Goal: Task Accomplishment & Management: Complete application form

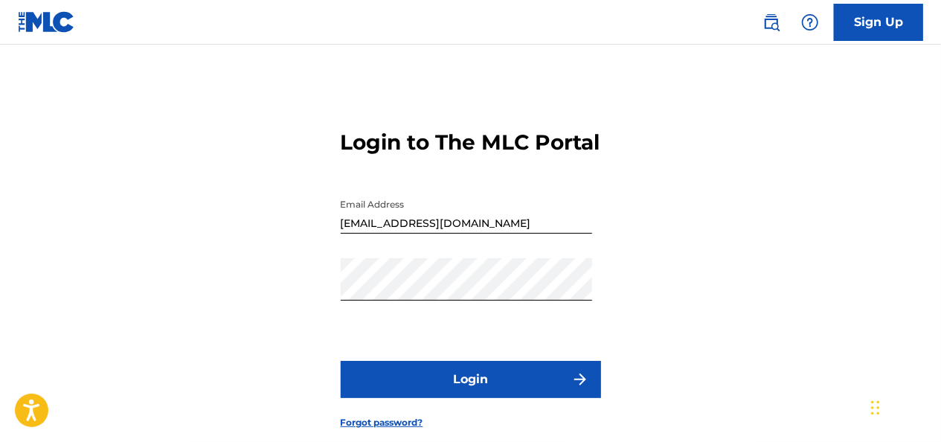
click at [541, 398] on button "Login" at bounding box center [471, 379] width 260 height 37
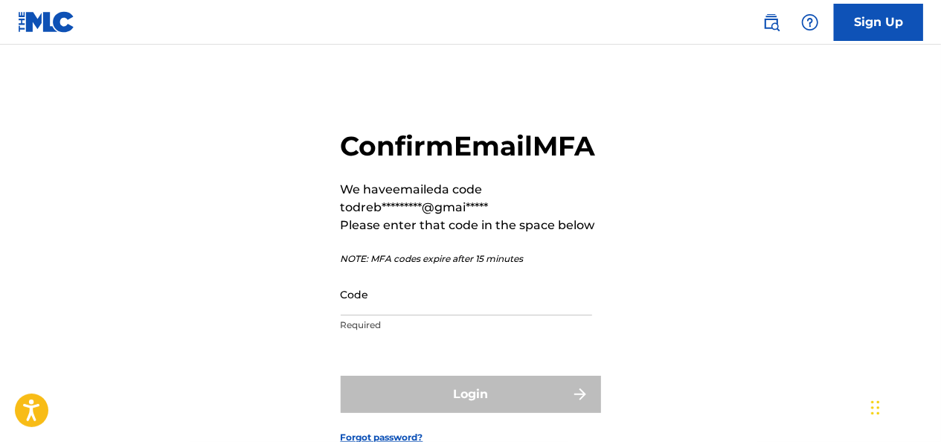
scroll to position [86, 0]
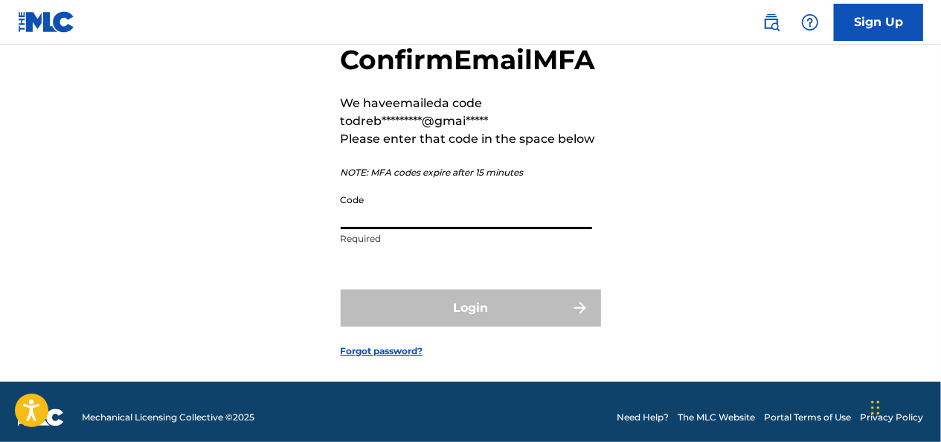
paste input "700796"
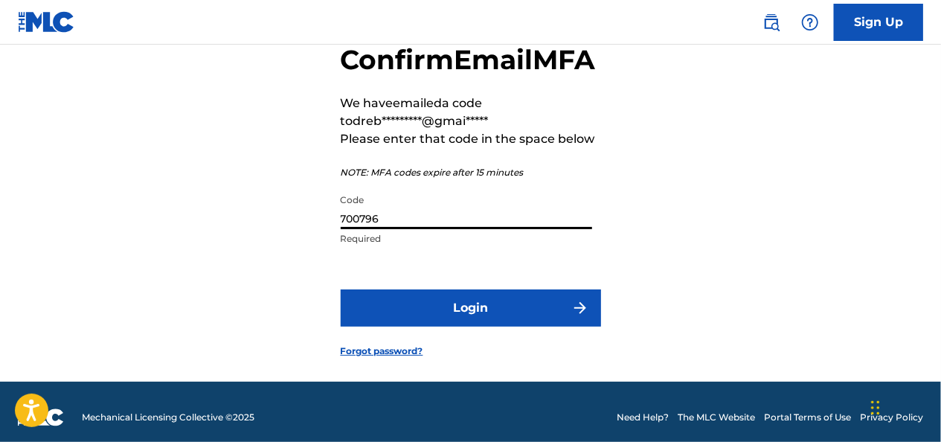
type input "700796"
click at [430, 326] on button "Login" at bounding box center [471, 307] width 260 height 37
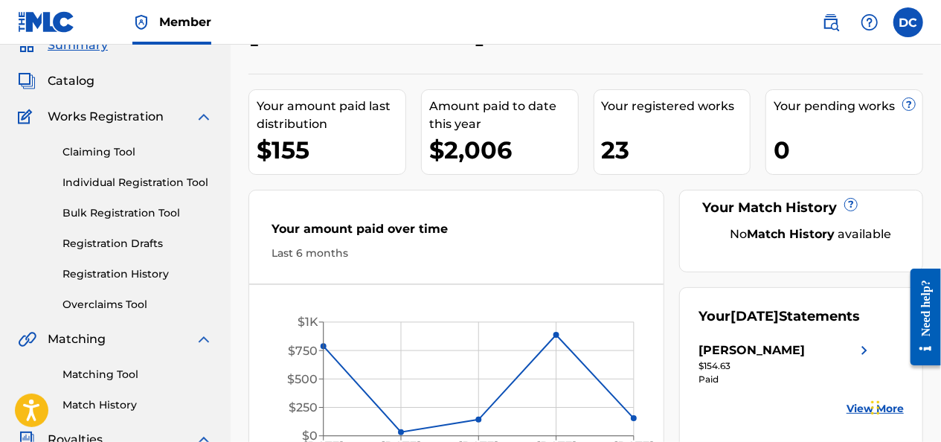
scroll to position [62, 0]
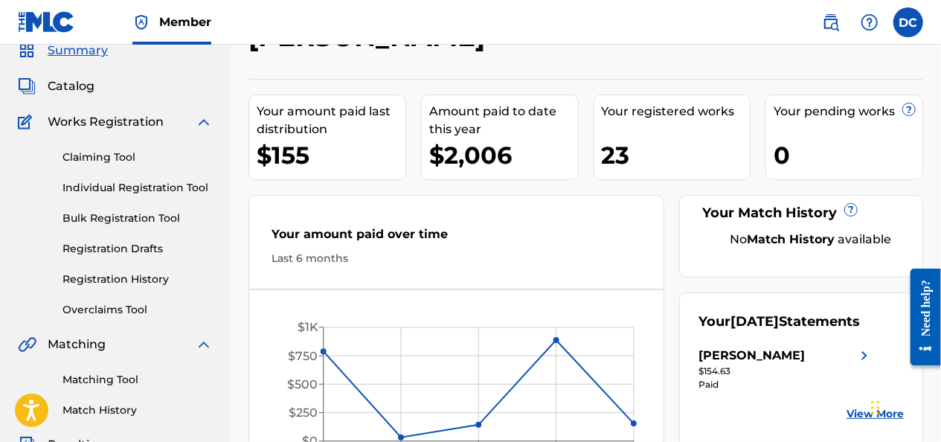
click at [120, 159] on link "Claiming Tool" at bounding box center [137, 157] width 150 height 16
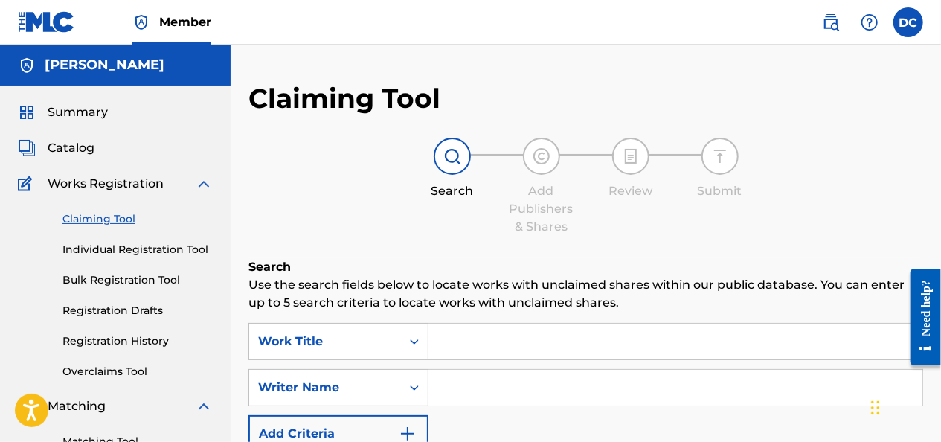
scroll to position [103, 0]
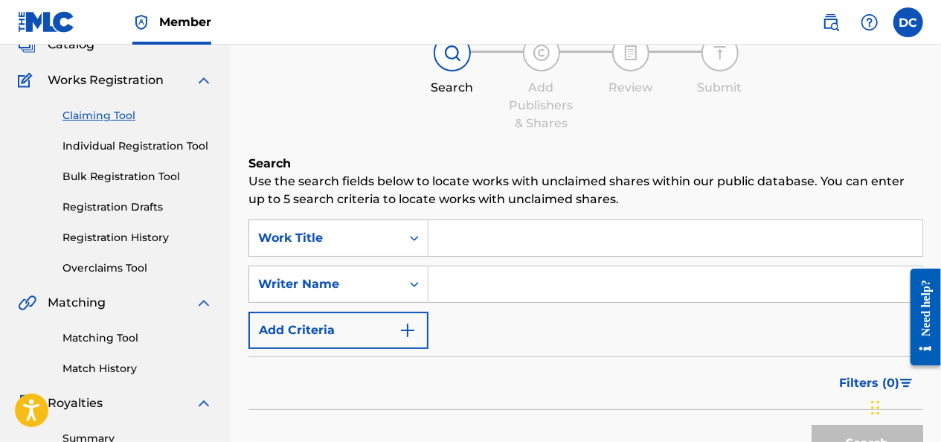
click at [512, 246] on input "Search Form" at bounding box center [675, 238] width 494 height 36
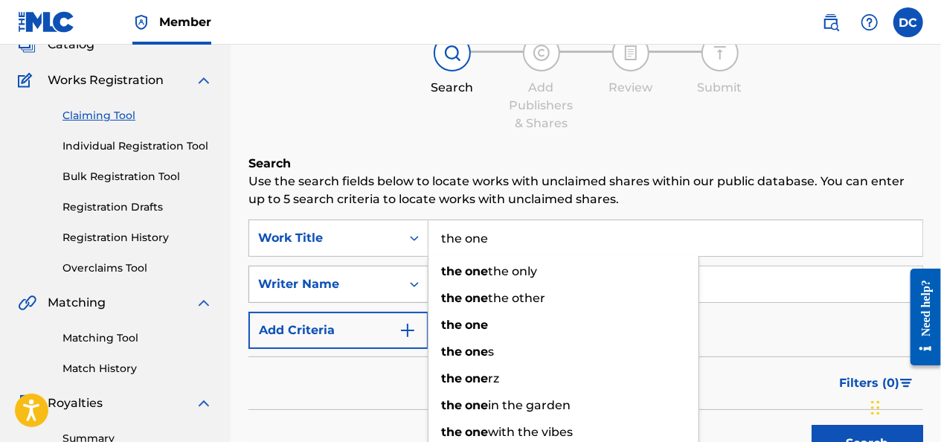
type input "the one"
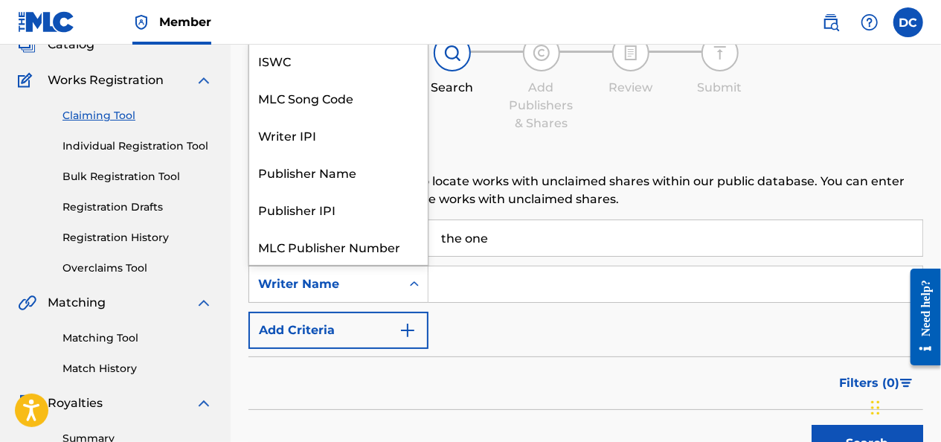
scroll to position [37, 0]
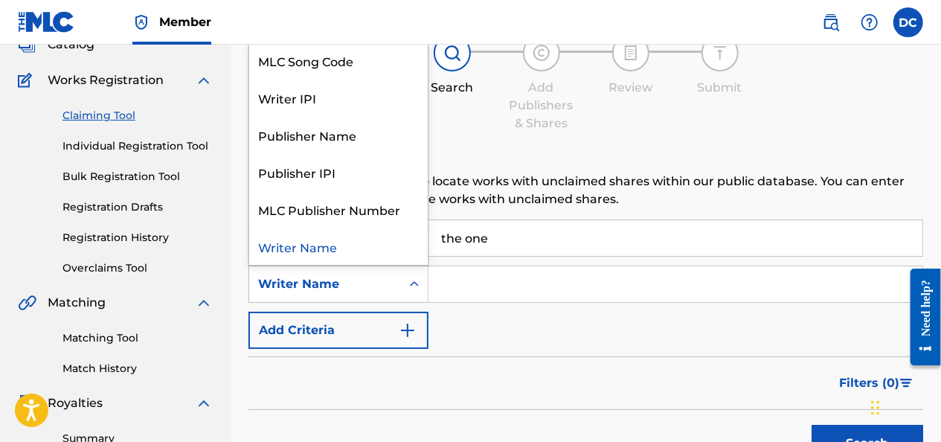
drag, startPoint x: 385, startPoint y: 279, endPoint x: 473, endPoint y: 284, distance: 87.9
click at [473, 284] on div "SearchWithCriteria41b4266c-292b-45c6-b6b4-7cdef5e783f4 7 results available. Use…" at bounding box center [585, 284] width 675 height 37
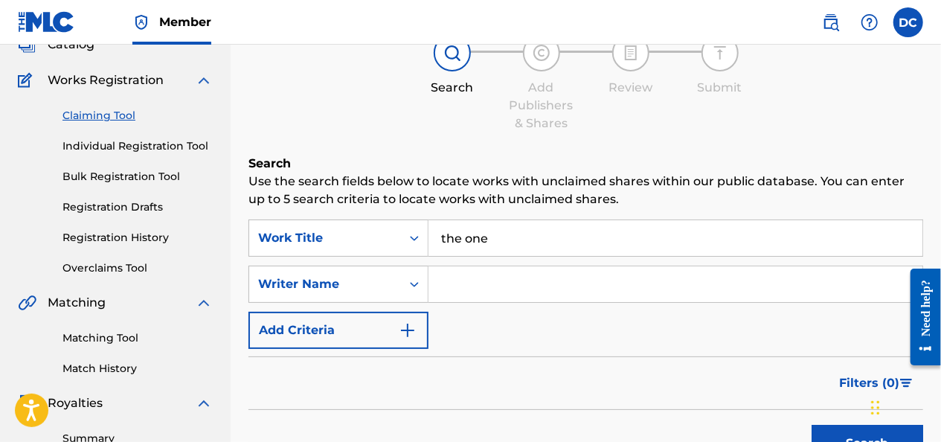
click at [473, 284] on input "Search Form" at bounding box center [675, 284] width 494 height 36
type input "[PERSON_NAME]"
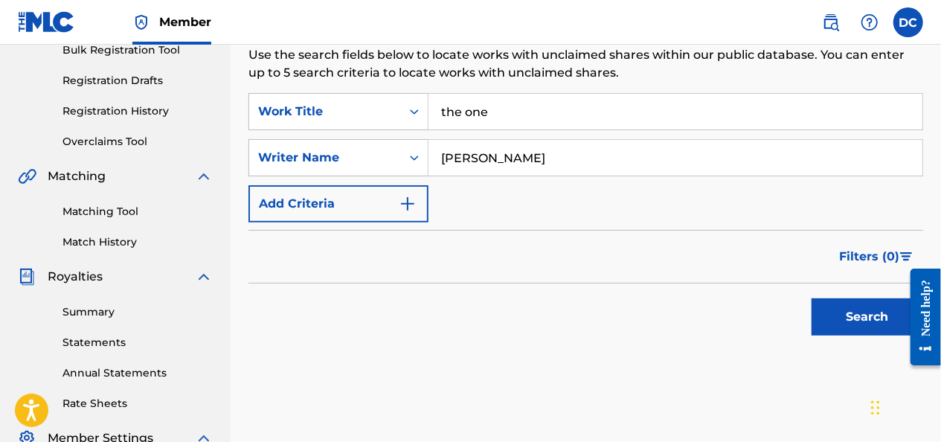
scroll to position [231, 0]
click at [823, 310] on button "Search" at bounding box center [867, 315] width 112 height 37
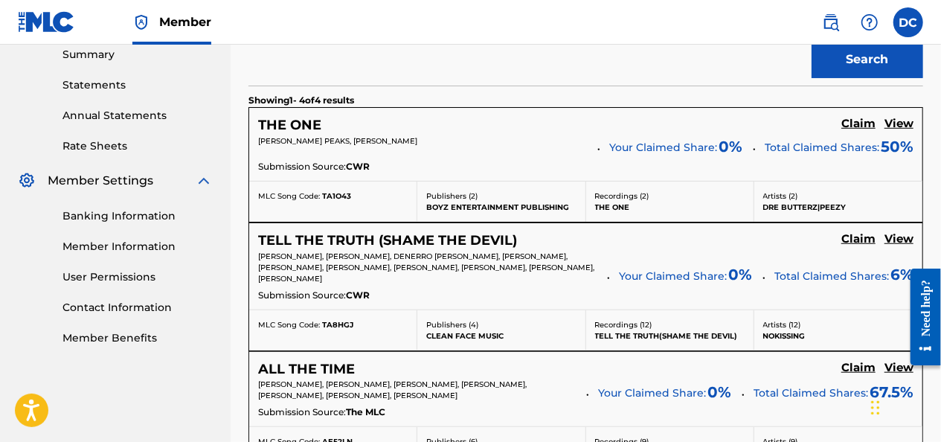
scroll to position [486, 0]
click at [898, 128] on h5 "View" at bounding box center [898, 125] width 29 height 14
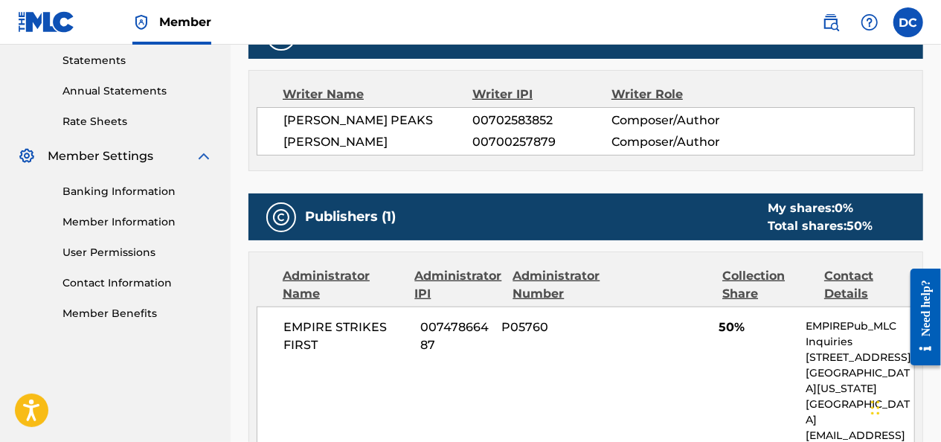
scroll to position [556, 0]
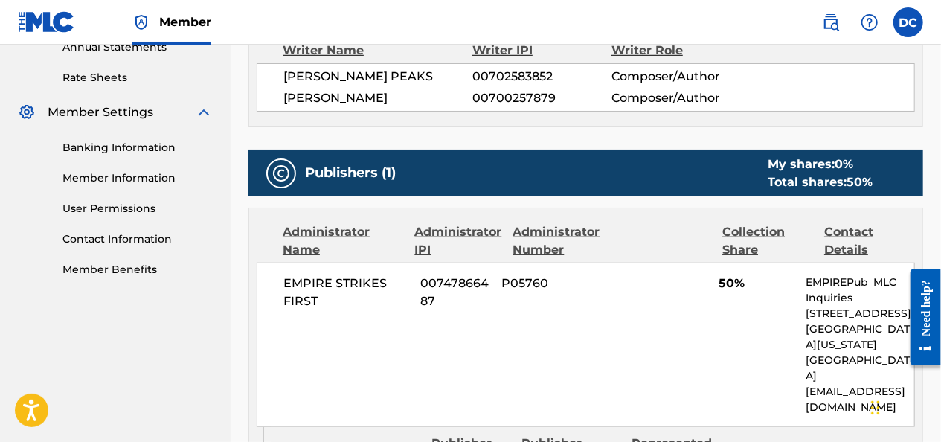
scroll to position [486, 0]
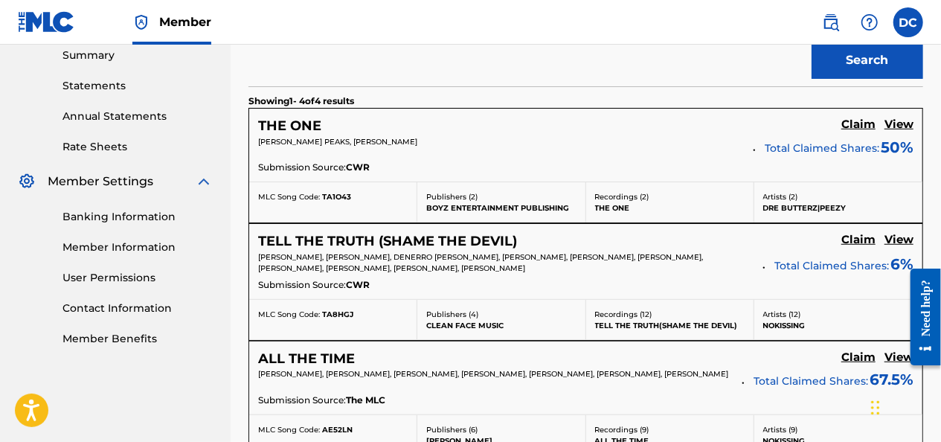
click at [858, 123] on h5 "Claim" at bounding box center [858, 125] width 34 height 14
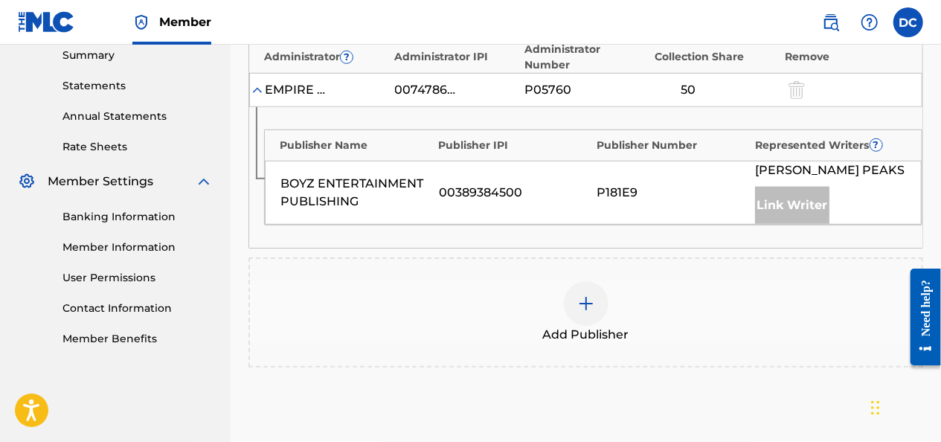
click at [591, 312] on img at bounding box center [586, 304] width 18 height 18
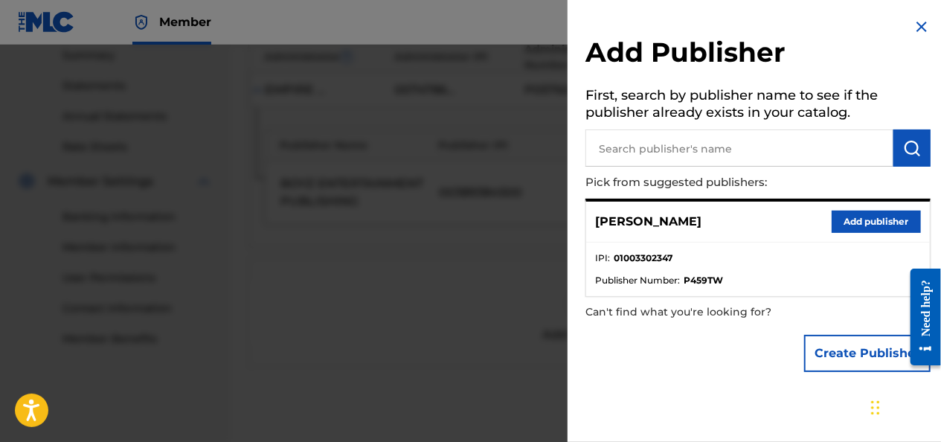
click at [662, 259] on strong "01003302347" at bounding box center [643, 257] width 59 height 13
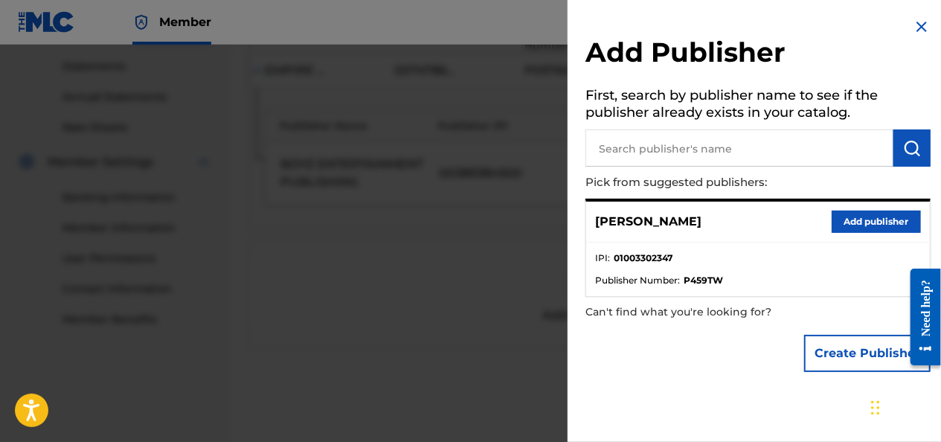
scroll to position [504, 0]
click at [702, 147] on input "text" at bounding box center [739, 147] width 308 height 37
click at [687, 222] on p "[PERSON_NAME]" at bounding box center [648, 222] width 106 height 18
click at [869, 221] on button "Add publisher" at bounding box center [875, 221] width 89 height 22
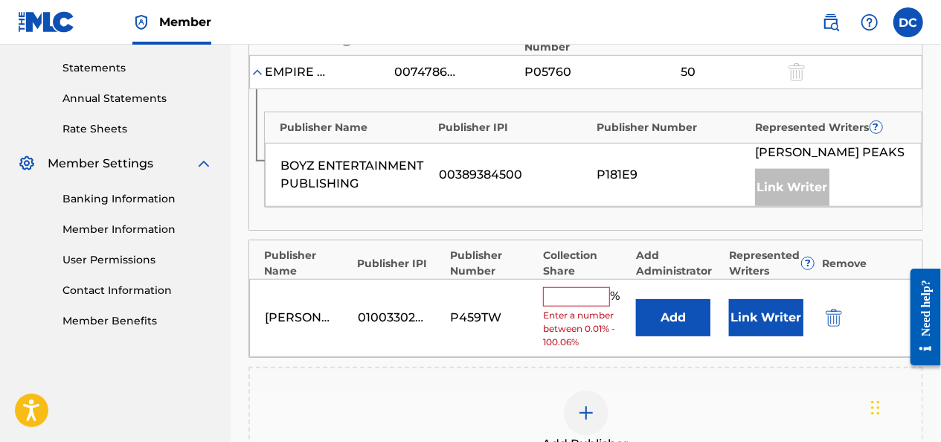
click at [574, 306] on input "text" at bounding box center [576, 296] width 67 height 19
type input "50"
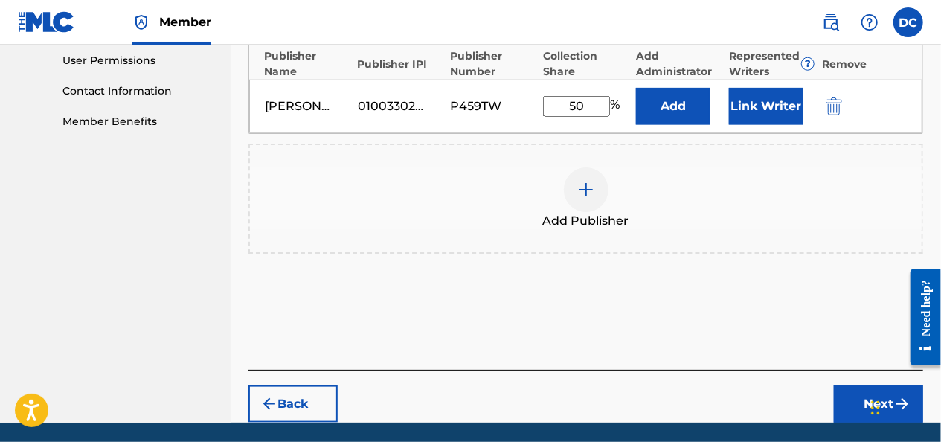
scroll to position [769, 0]
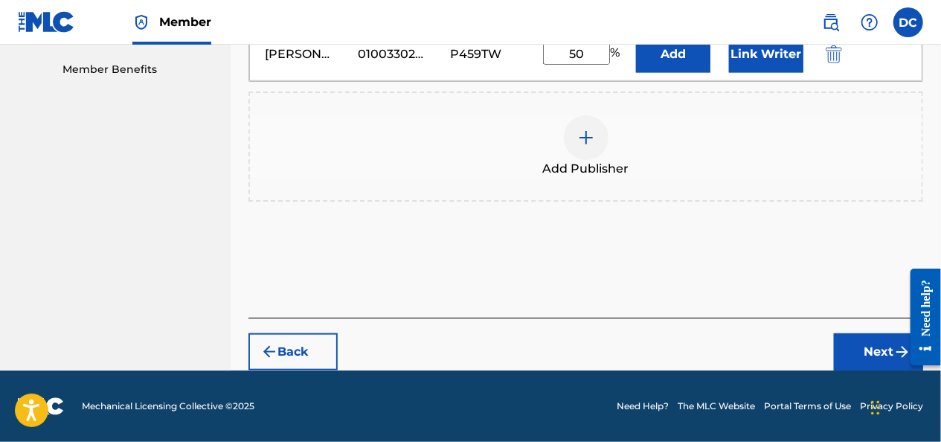
click at [861, 355] on button "Next" at bounding box center [878, 351] width 89 height 37
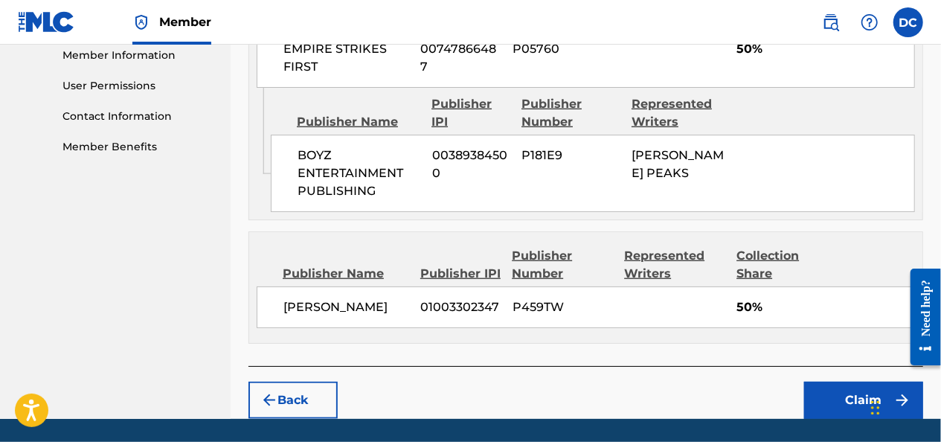
scroll to position [723, 0]
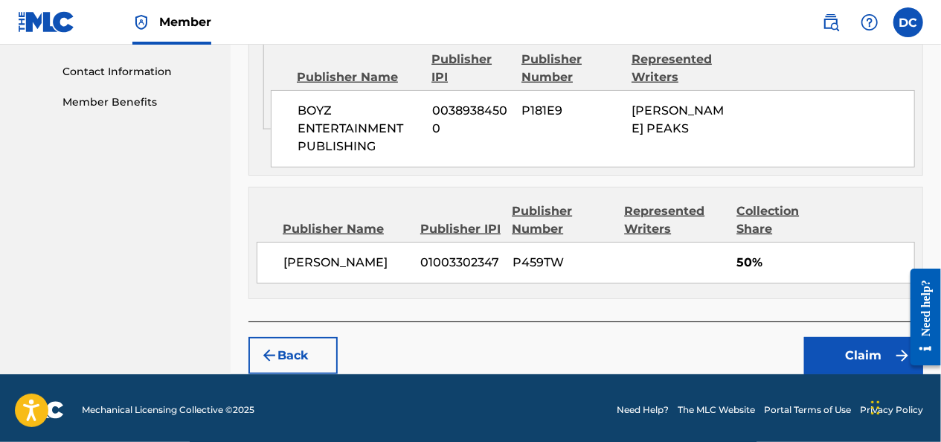
click at [861, 355] on button "Claim" at bounding box center [863, 355] width 119 height 37
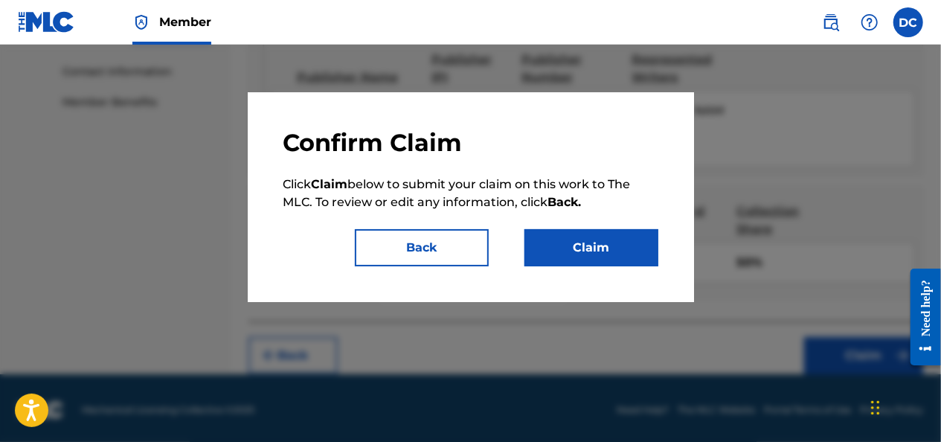
click at [599, 262] on button "Claim" at bounding box center [591, 247] width 134 height 37
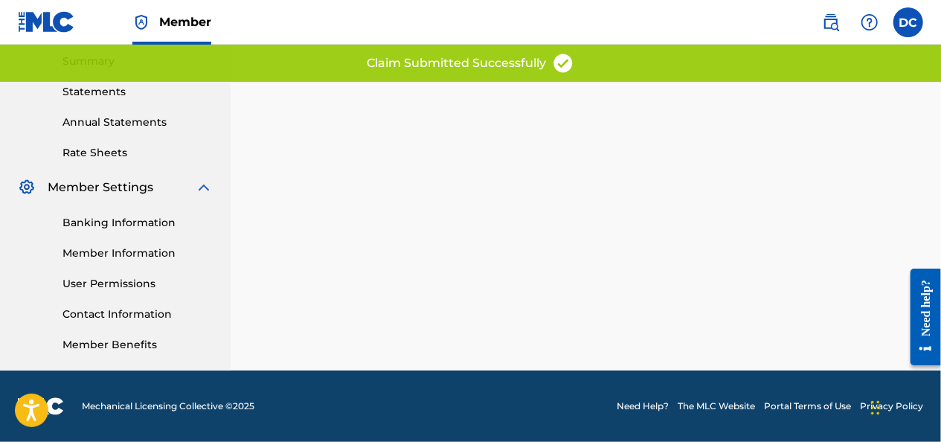
scroll to position [480, 0]
